Goal: Information Seeking & Learning: Learn about a topic

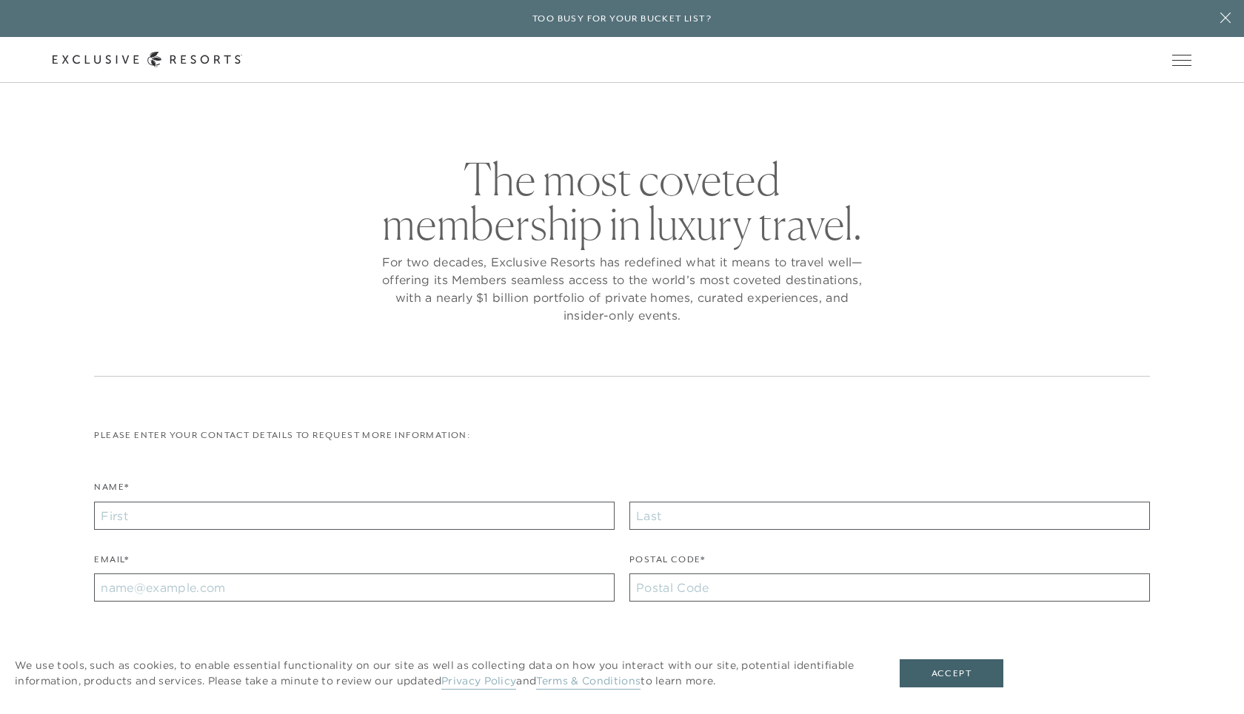
checkbox input "false"
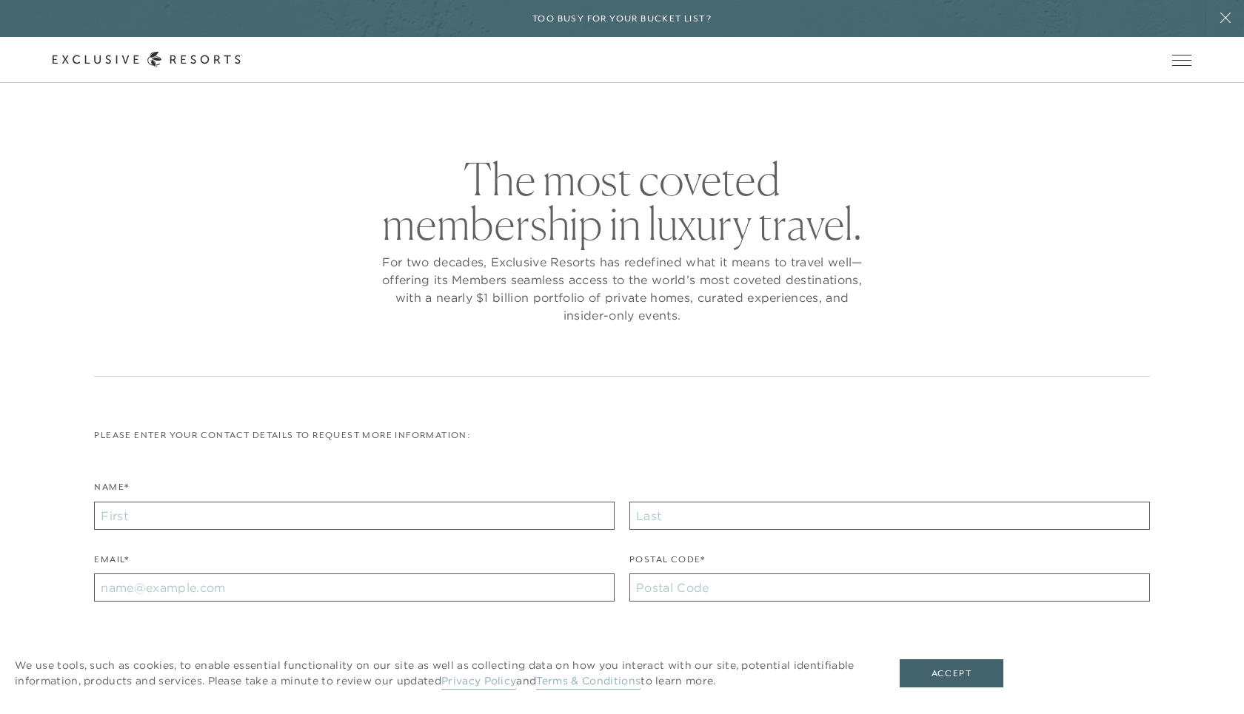
checkbox input "false"
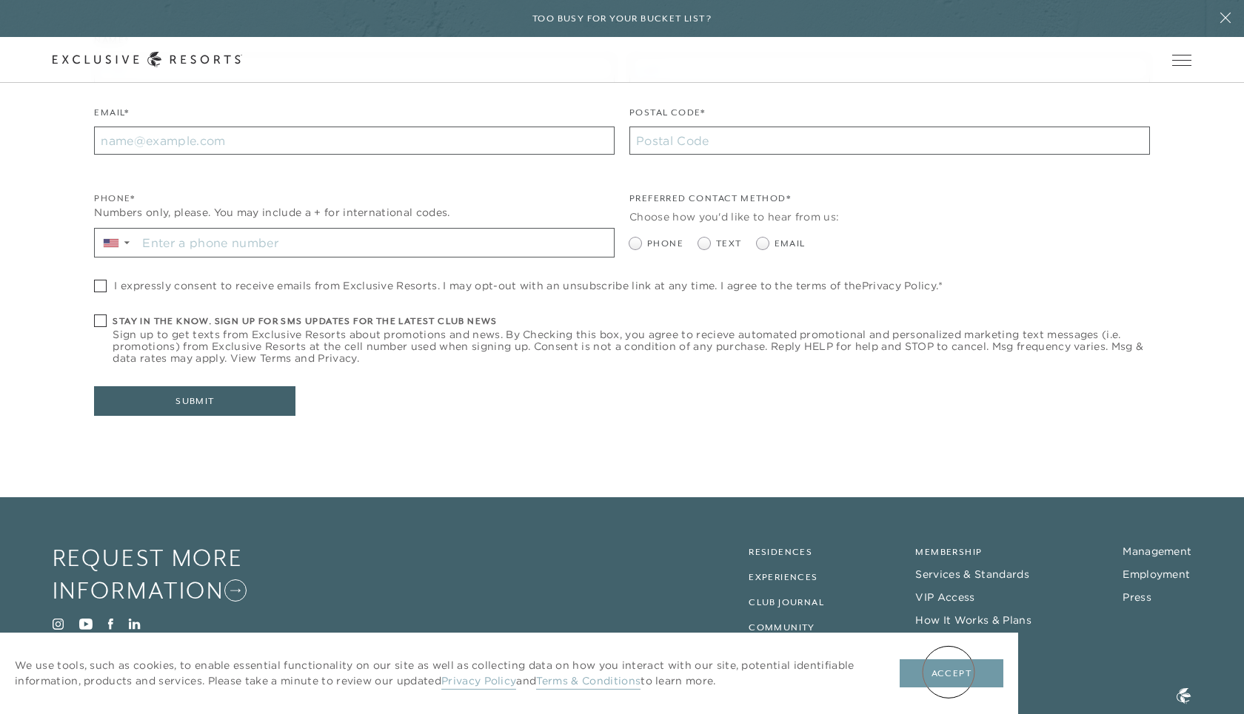
click at [955, 683] on button "Accept" at bounding box center [952, 674] width 104 height 28
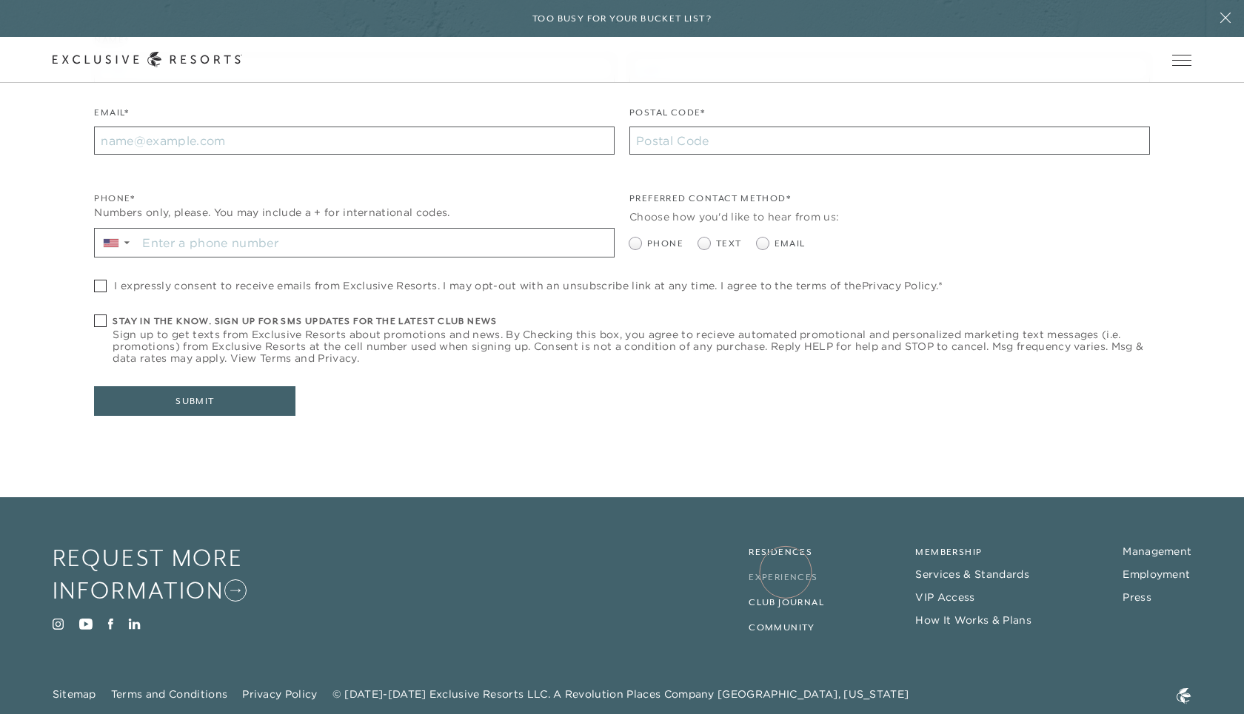
click at [786, 572] on link "Experiences" at bounding box center [783, 577] width 69 height 10
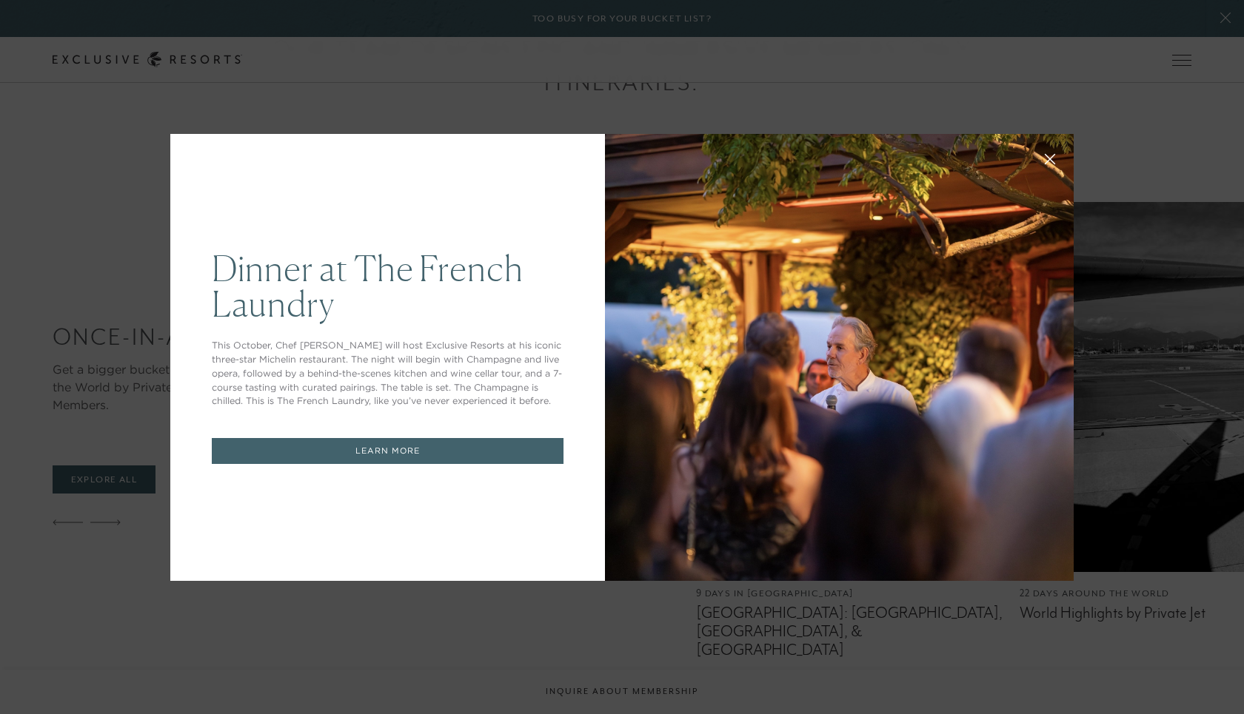
click at [1054, 155] on icon at bounding box center [1050, 159] width 10 height 10
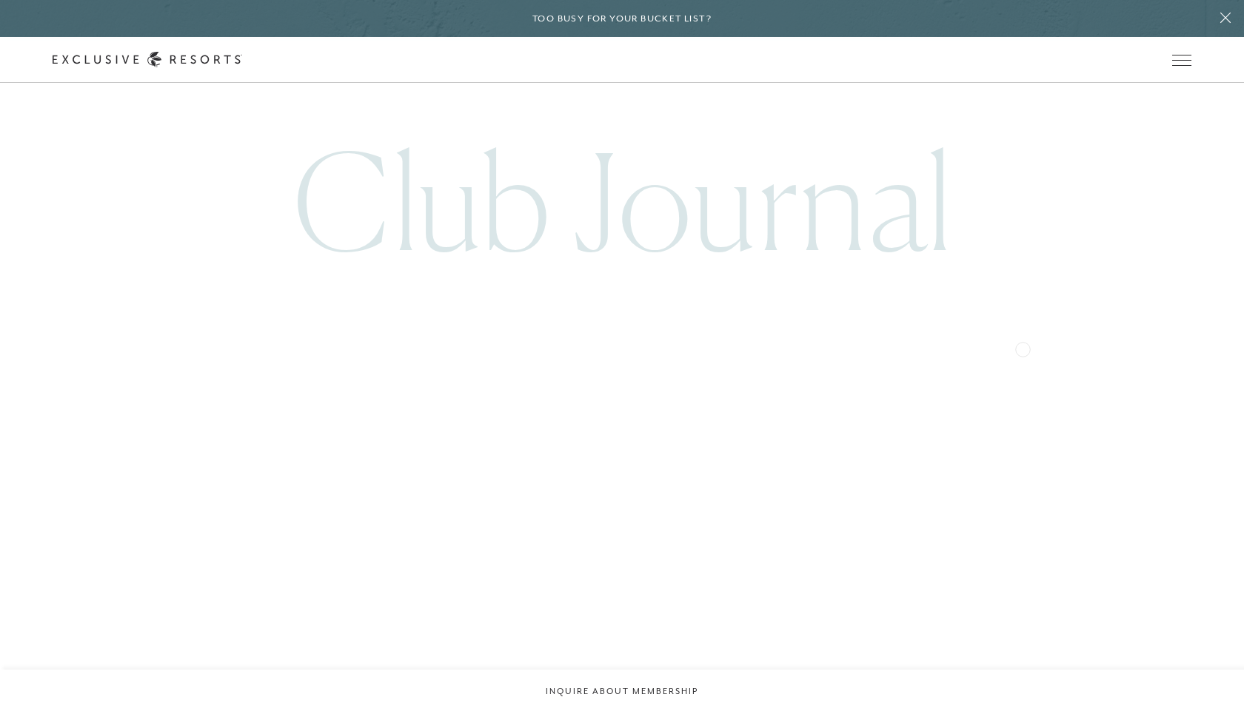
scroll to position [5325, 0]
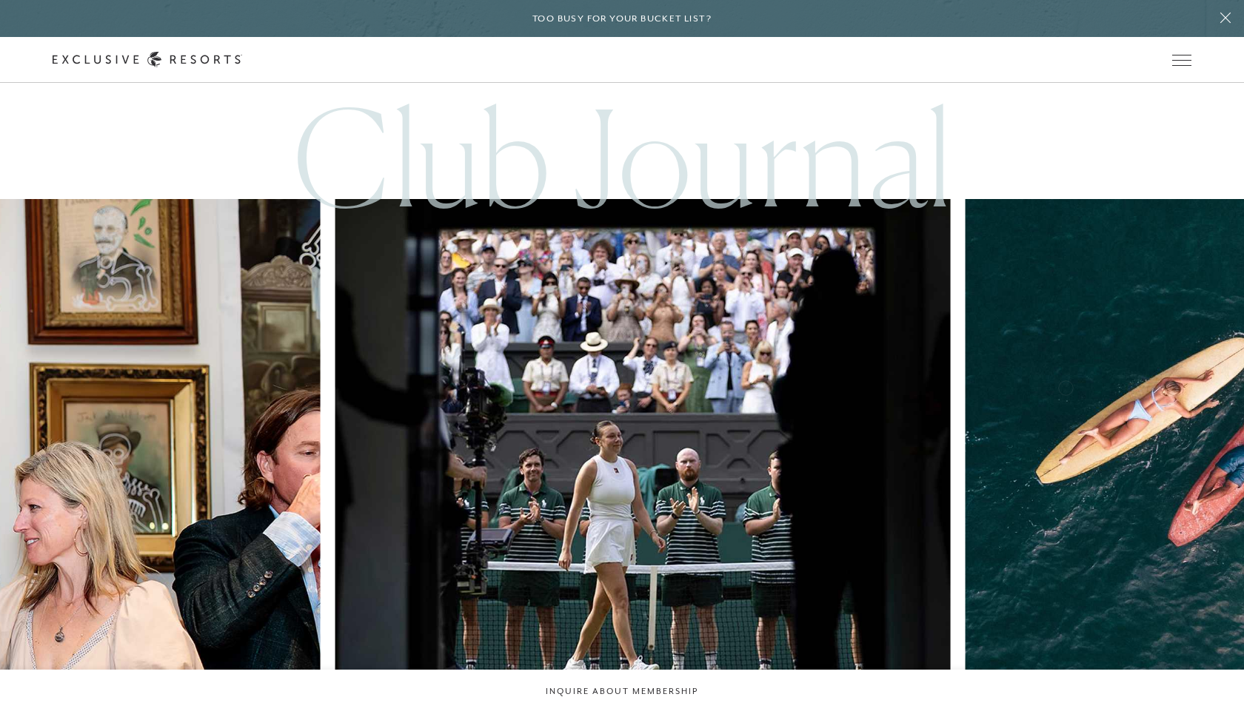
scroll to position [5429, 0]
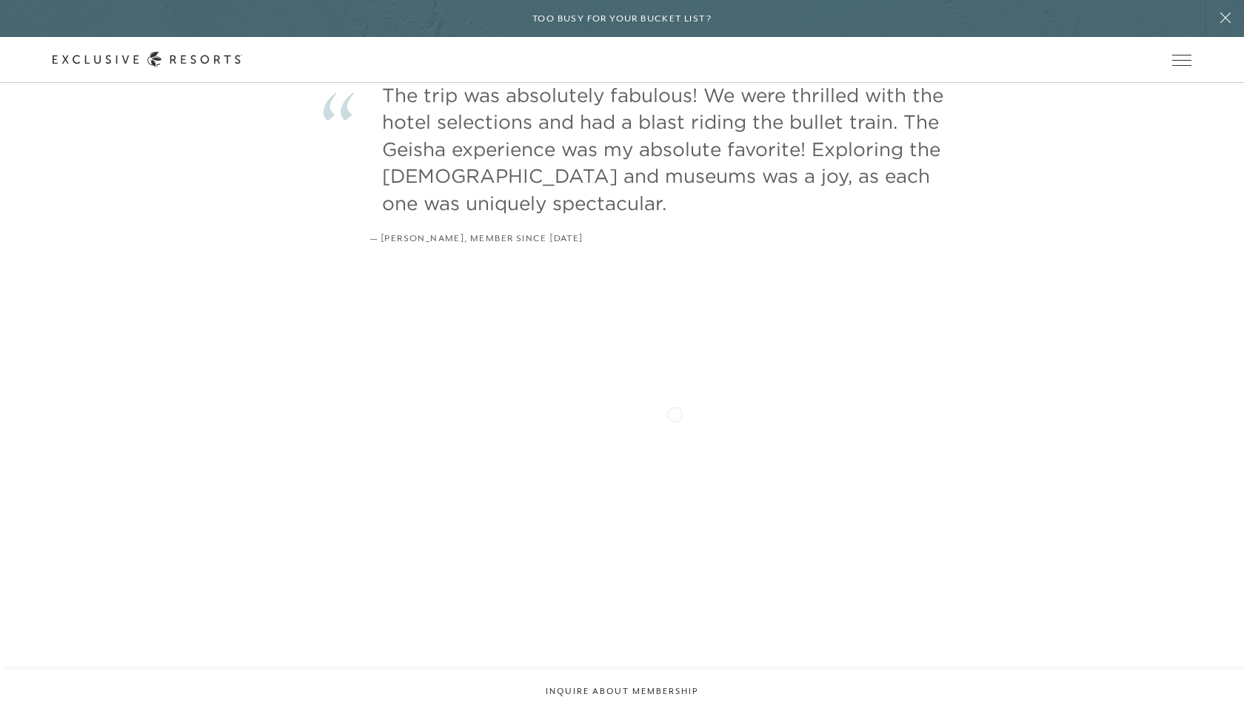
scroll to position [4435, 0]
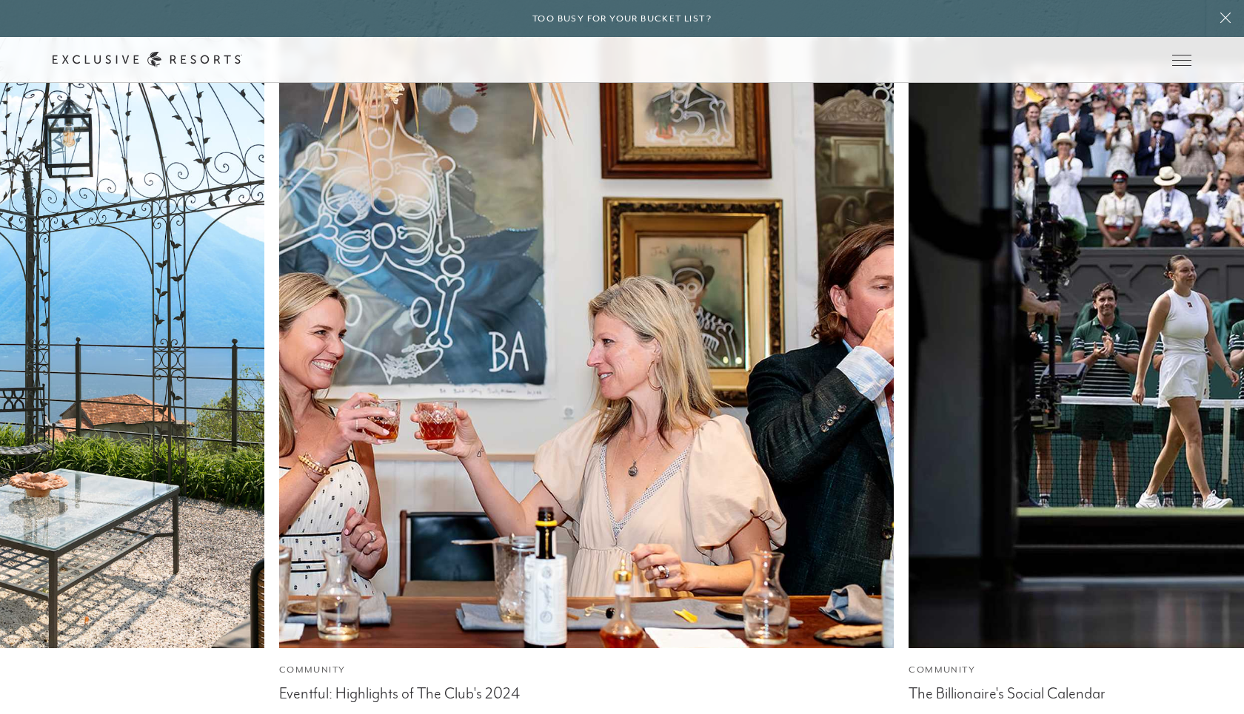
scroll to position [5595, 0]
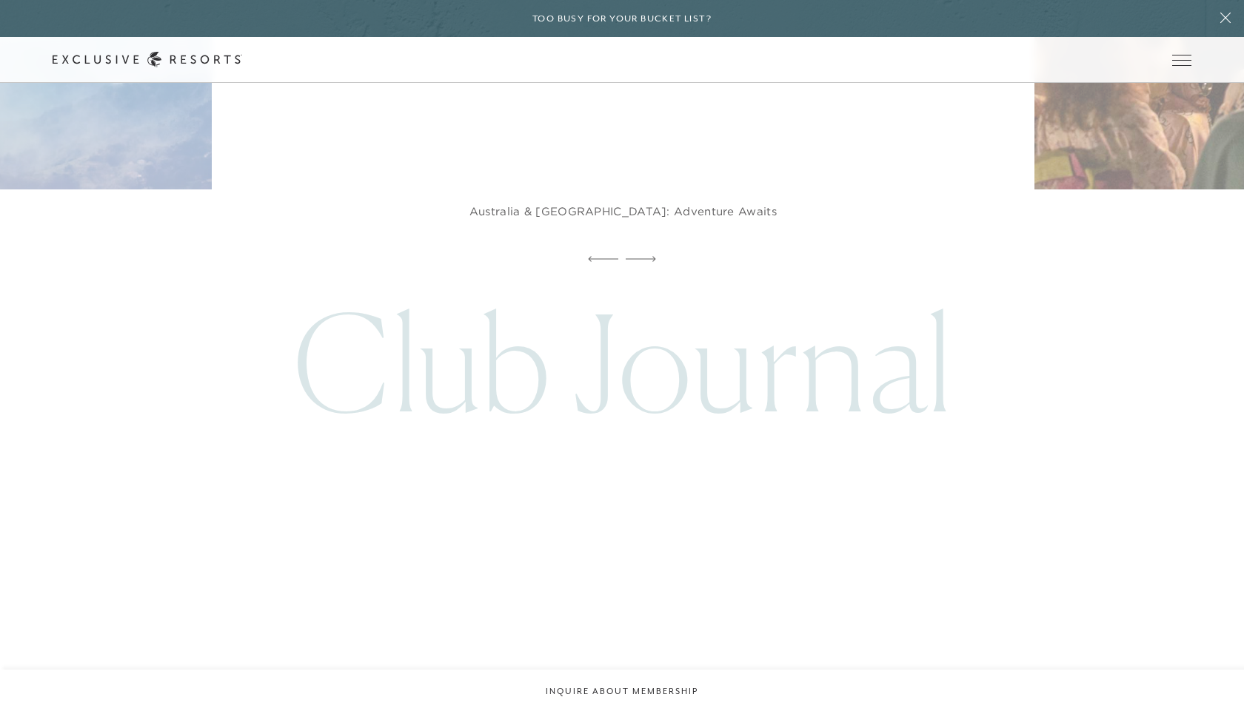
scroll to position [8804, 0]
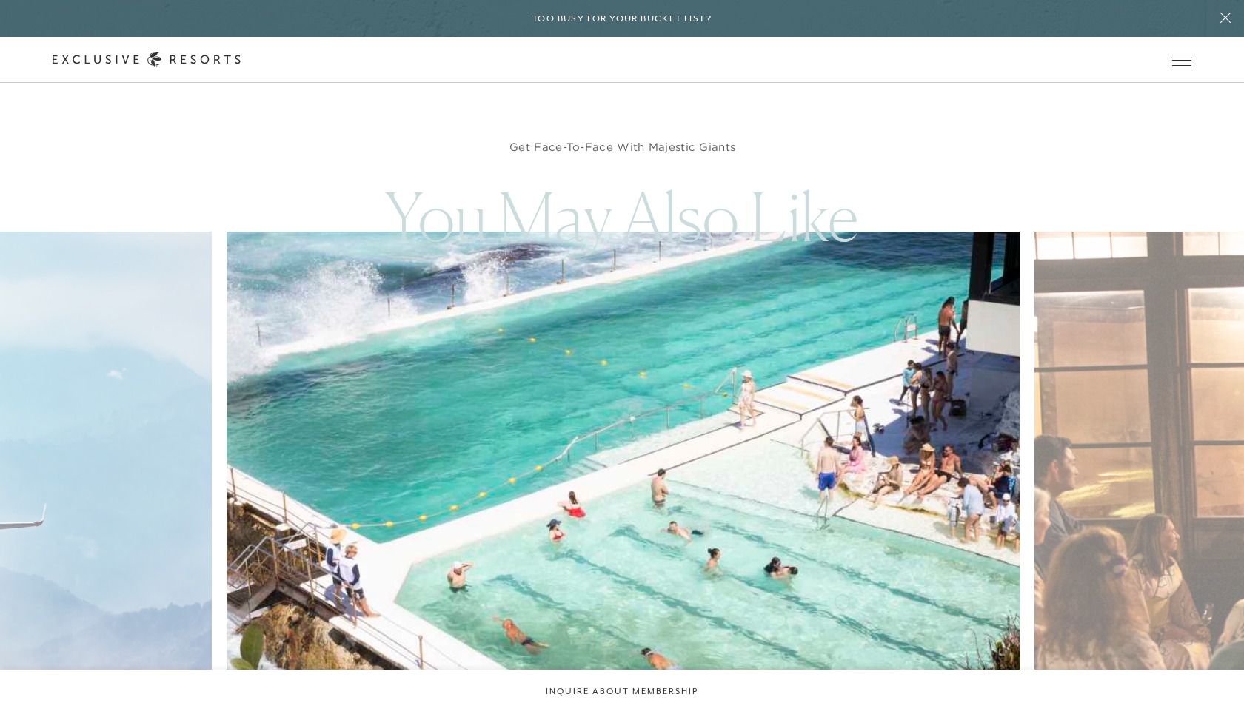
scroll to position [8267, 0]
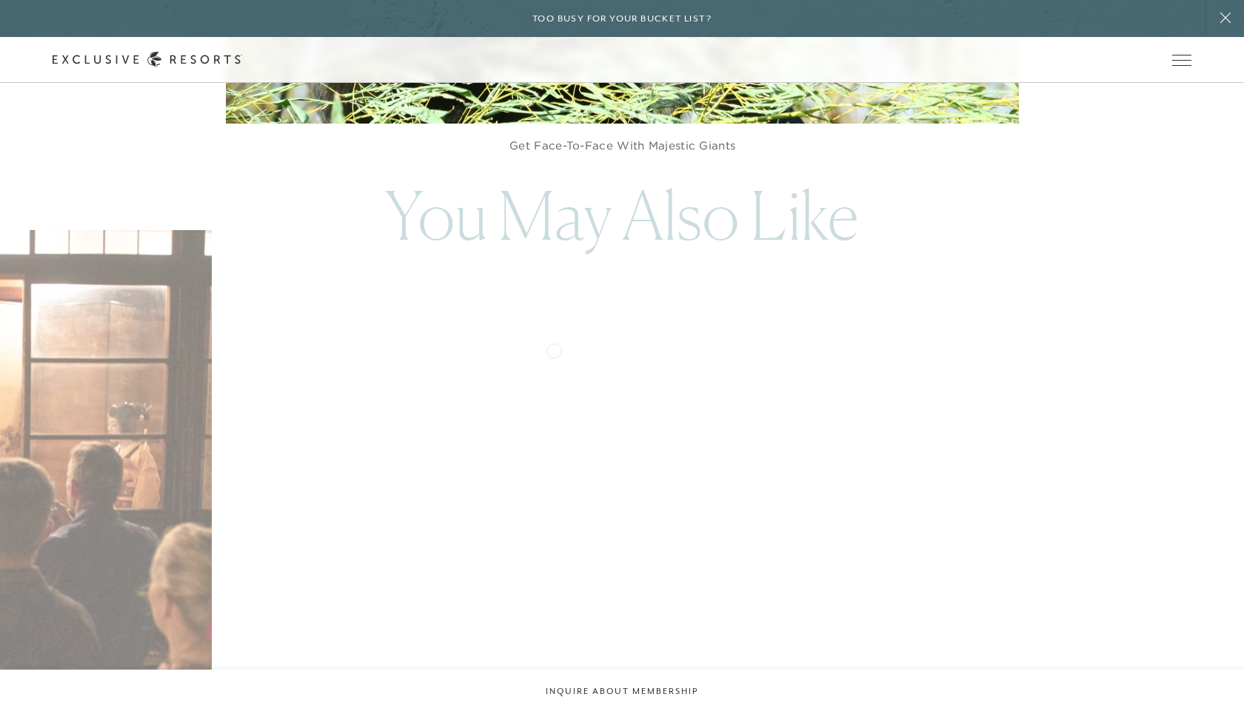
click at [592, 345] on img at bounding box center [649, 474] width 872 height 537
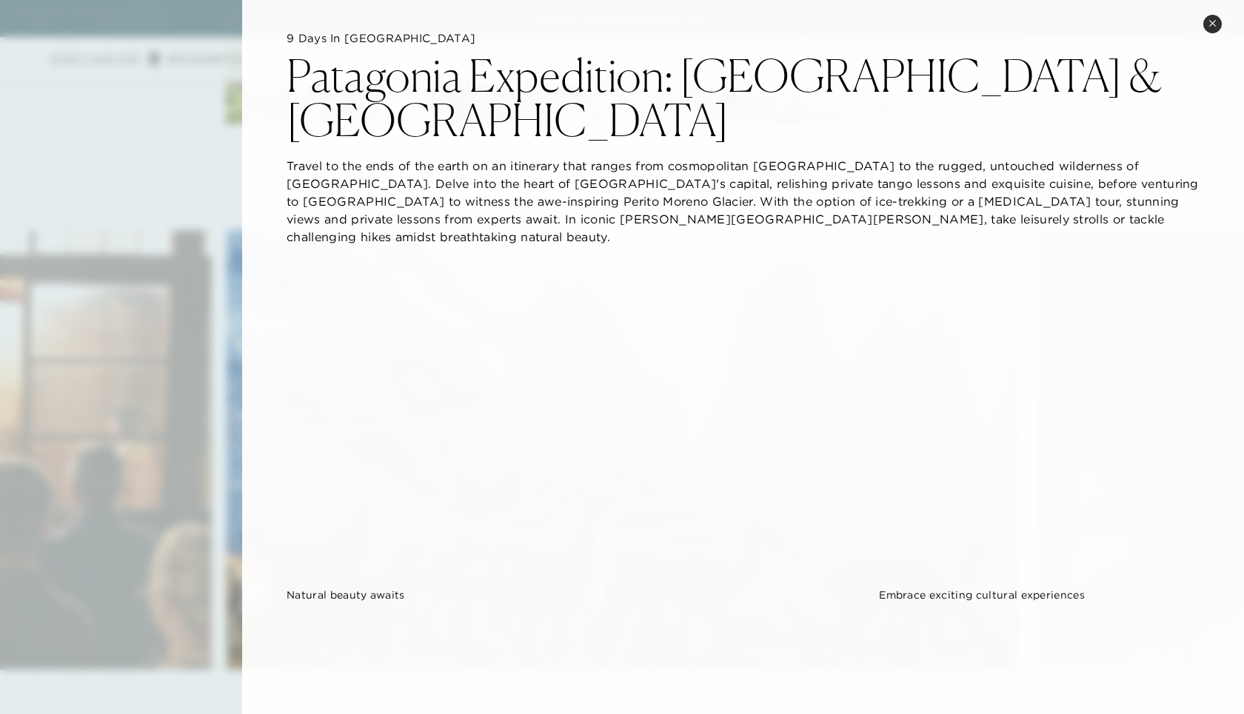
scroll to position [0, 0]
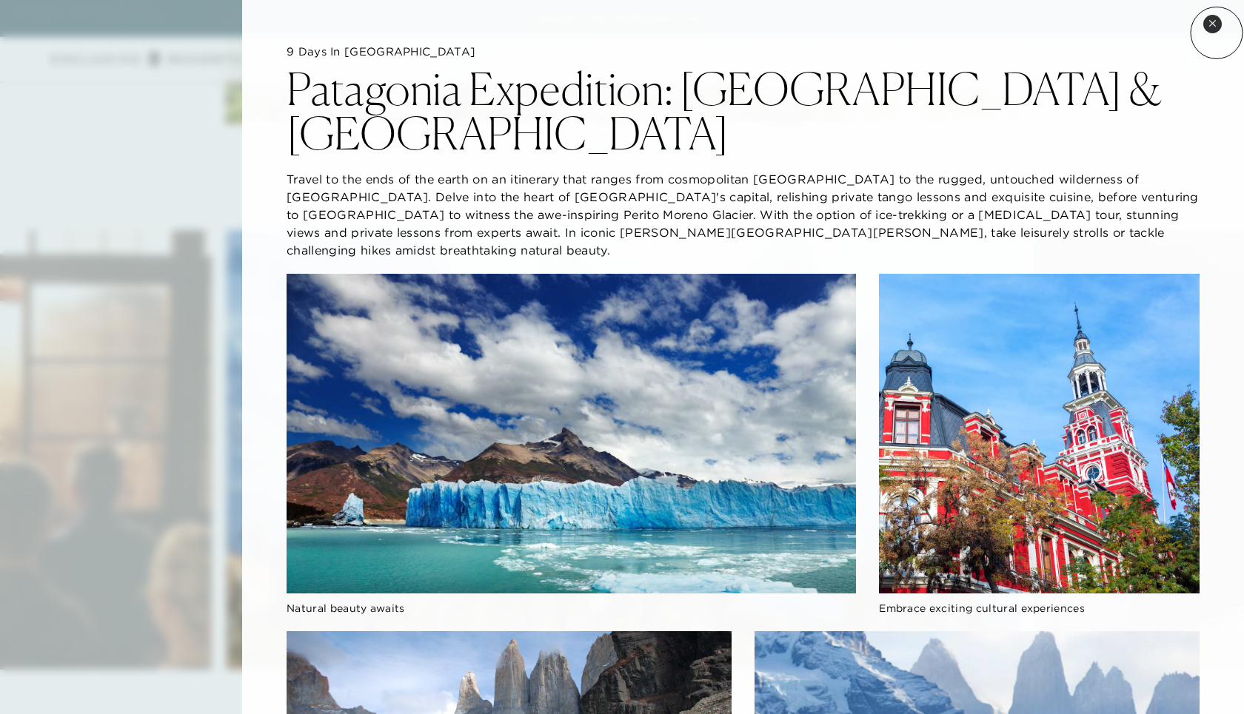
click at [1216, 33] on button "Close quickview" at bounding box center [1212, 24] width 19 height 19
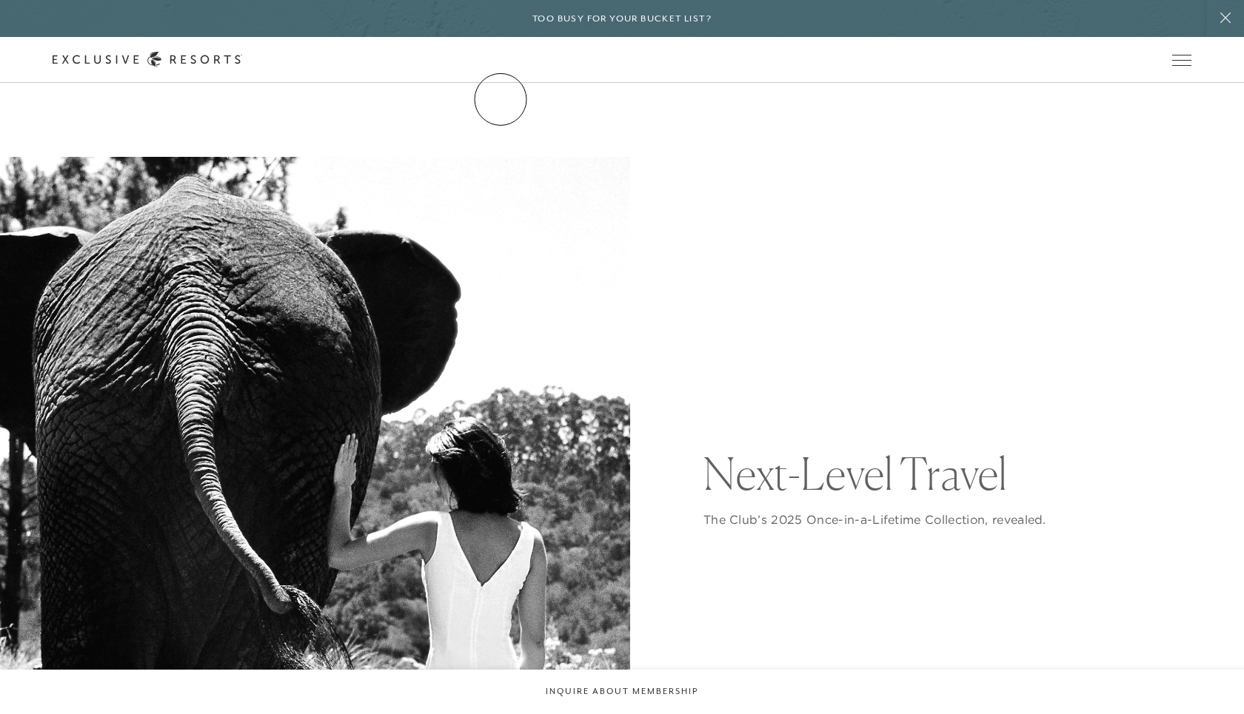
click at [0, 0] on link "The Collection" at bounding box center [0, 0] width 0 height 0
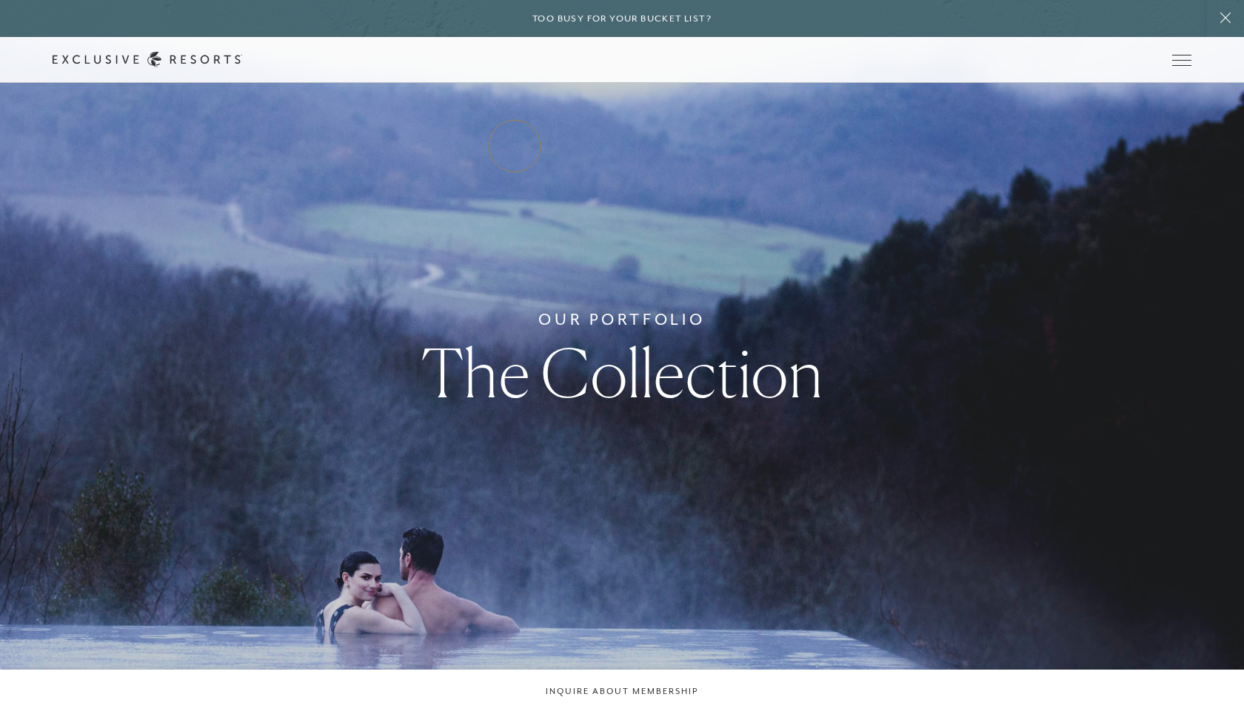
click at [0, 0] on link "Residence Collection" at bounding box center [0, 0] width 0 height 0
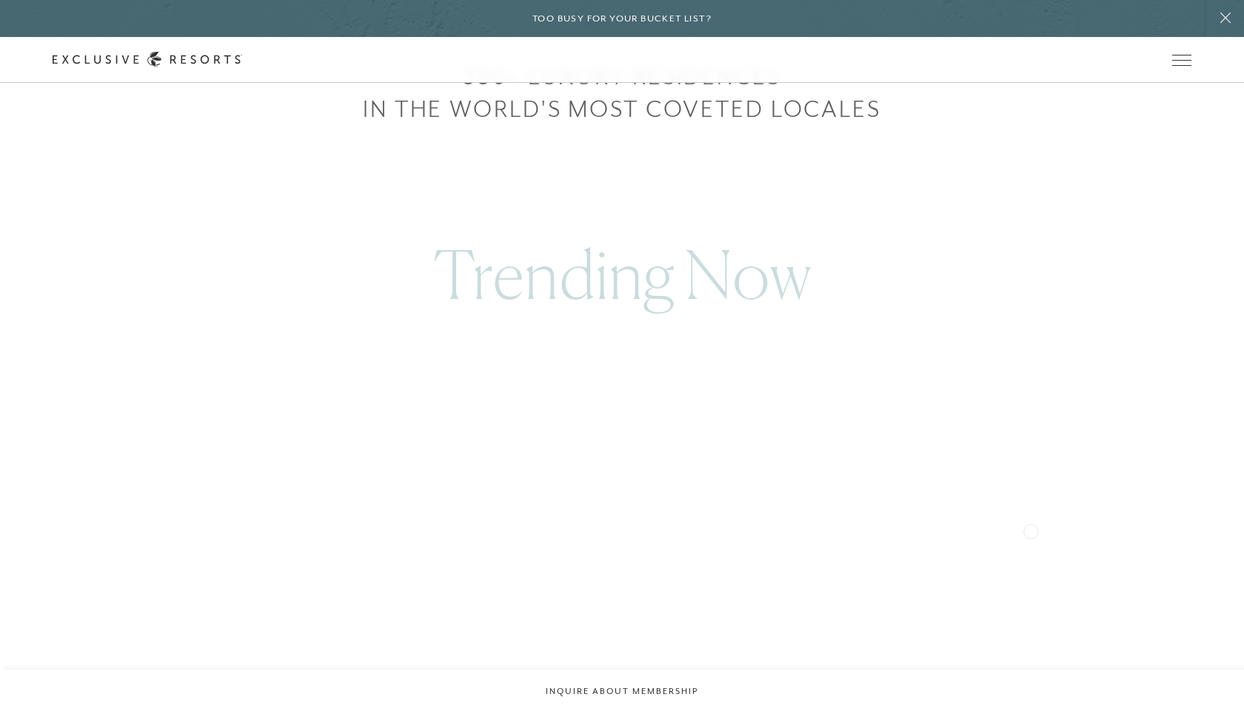
scroll to position [868, 0]
